Goal: Check status: Check status

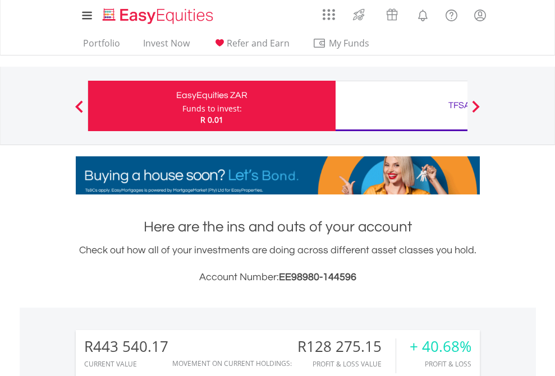
scroll to position [108, 176]
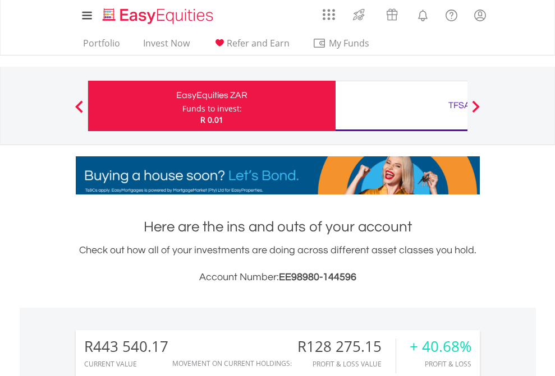
click at [182, 106] on div "Funds to invest:" at bounding box center [211, 108] width 59 height 11
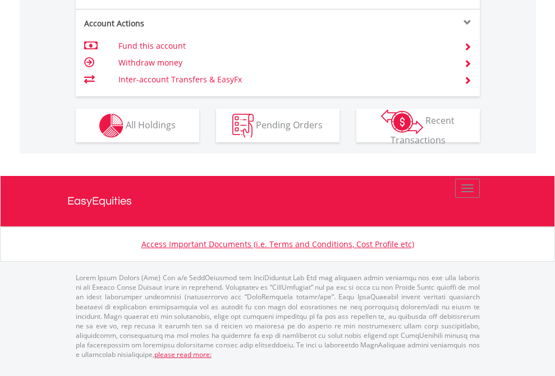
scroll to position [979, 0]
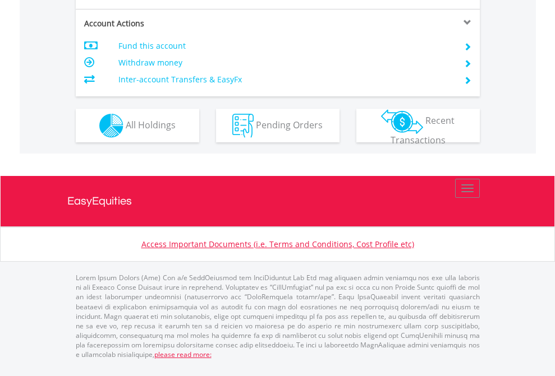
scroll to position [1053, 0]
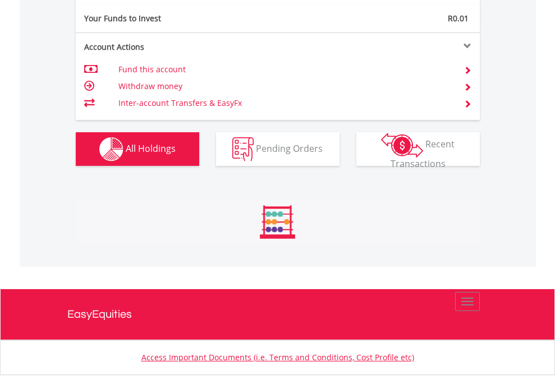
scroll to position [108, 176]
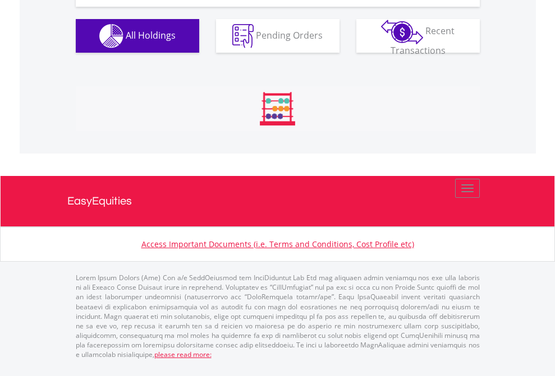
scroll to position [108, 176]
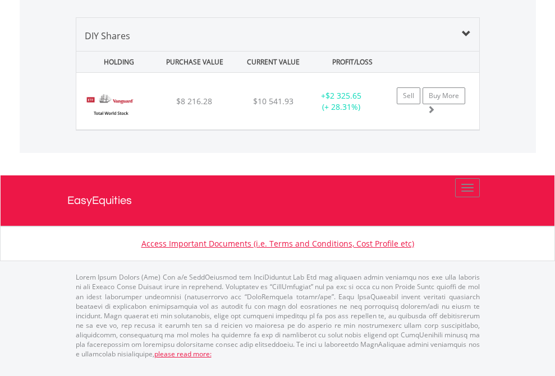
scroll to position [108, 176]
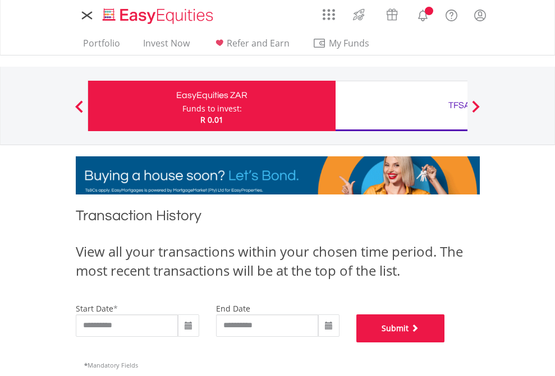
click at [445, 343] on button "Submit" at bounding box center [400, 329] width 89 height 28
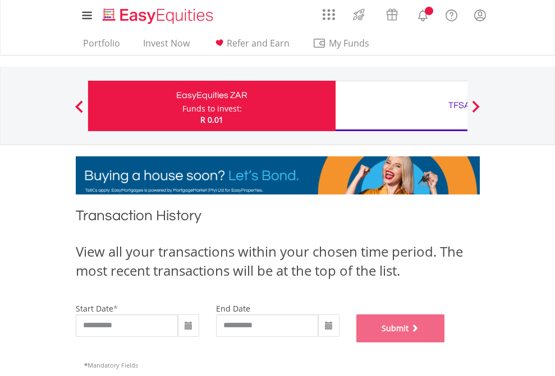
scroll to position [455, 0]
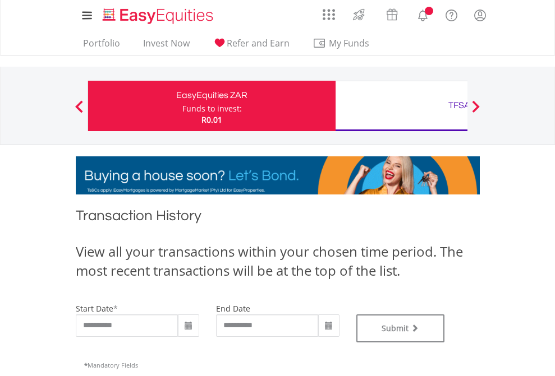
click at [401, 106] on div "TFSA" at bounding box center [459, 106] width 234 height 16
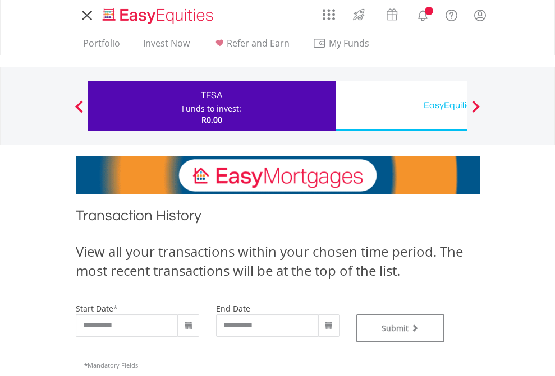
type input "**********"
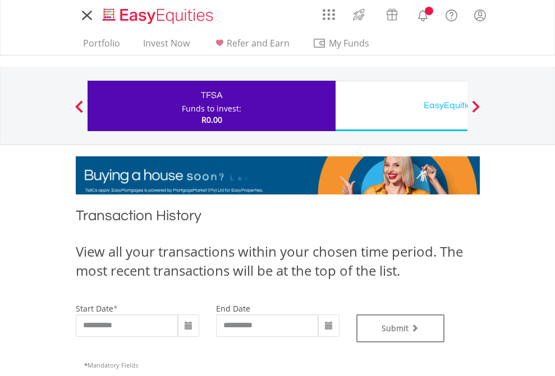
type input "**********"
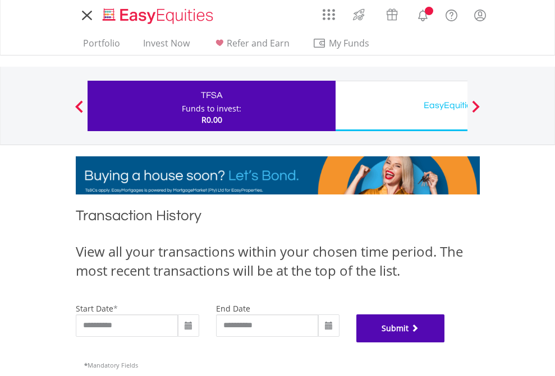
click at [445, 343] on button "Submit" at bounding box center [400, 329] width 89 height 28
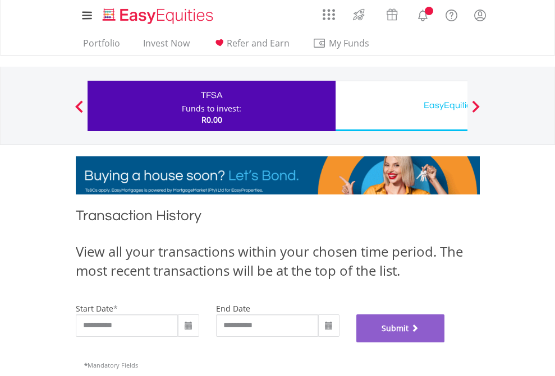
scroll to position [455, 0]
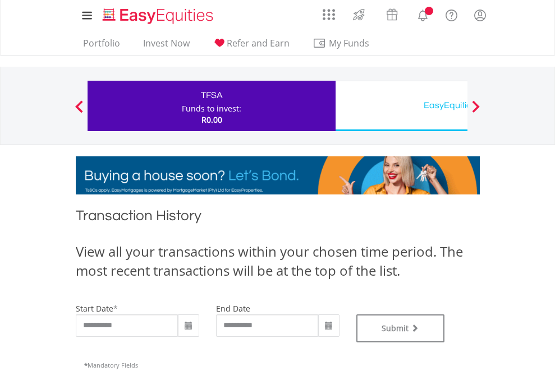
click at [401, 106] on div "EasyEquities USD" at bounding box center [459, 106] width 234 height 16
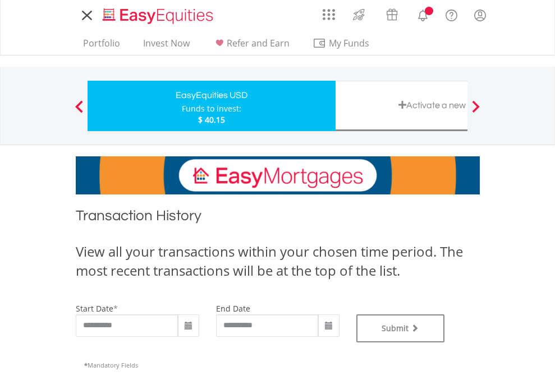
type input "**********"
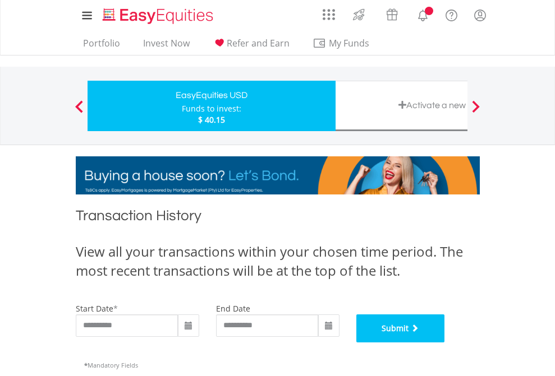
click at [445, 343] on button "Submit" at bounding box center [400, 329] width 89 height 28
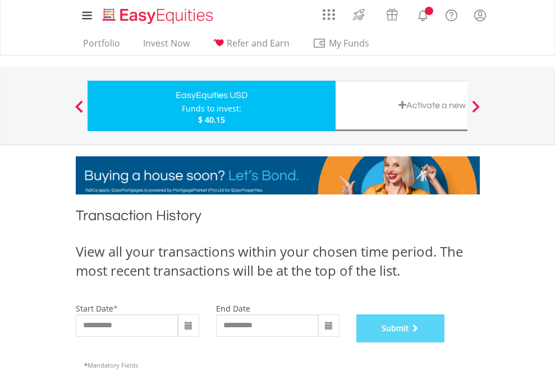
scroll to position [455, 0]
